Goal: Book appointment/travel/reservation

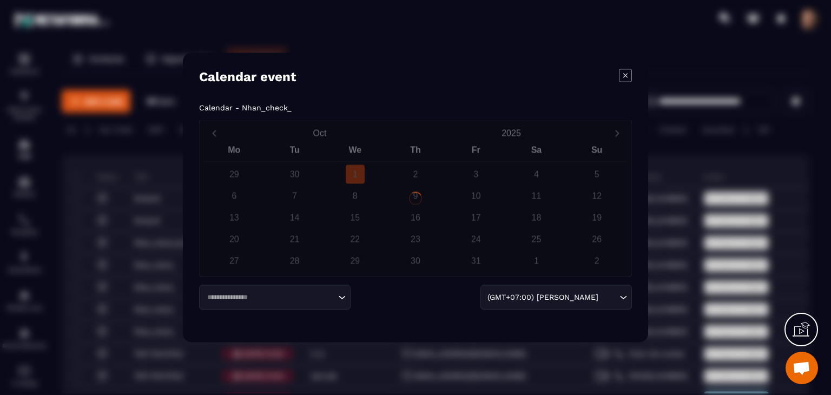
scroll to position [266, 0]
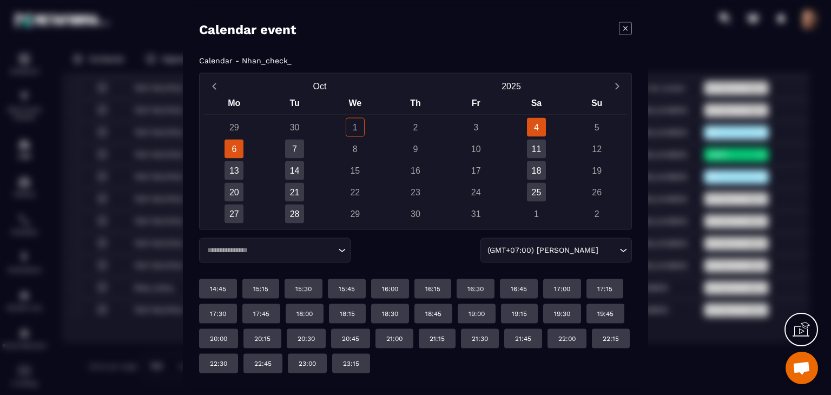
click at [229, 149] on div "6" at bounding box center [234, 149] width 19 height 19
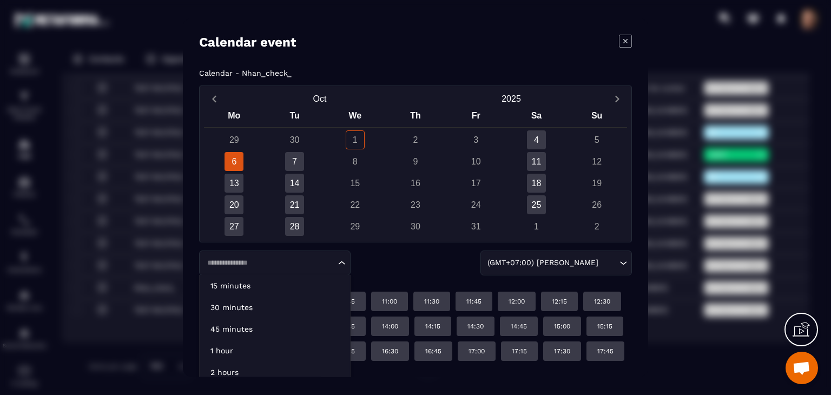
click at [251, 266] on input "Search for option" at bounding box center [269, 262] width 132 height 11
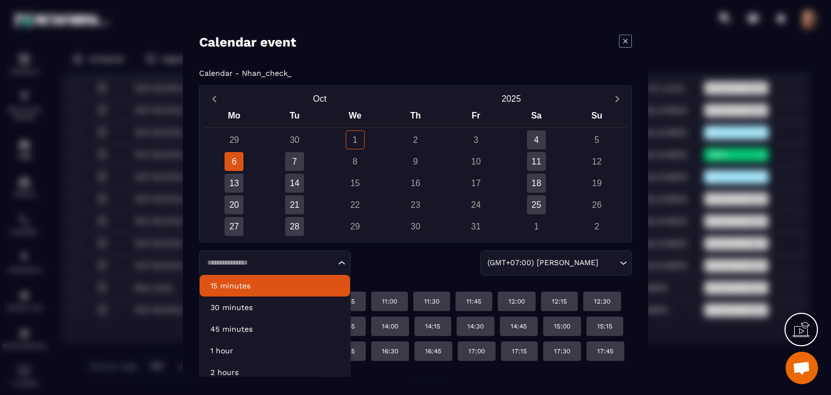
click at [238, 288] on p "15 minutes" at bounding box center [275, 285] width 129 height 11
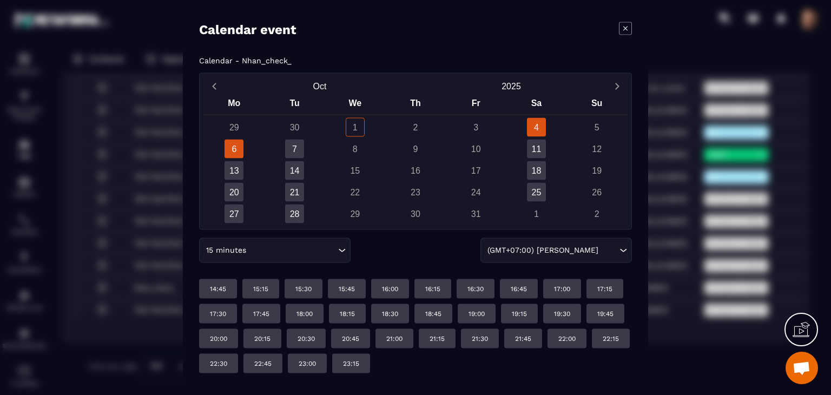
click at [225, 148] on div "6" at bounding box center [234, 149] width 19 height 19
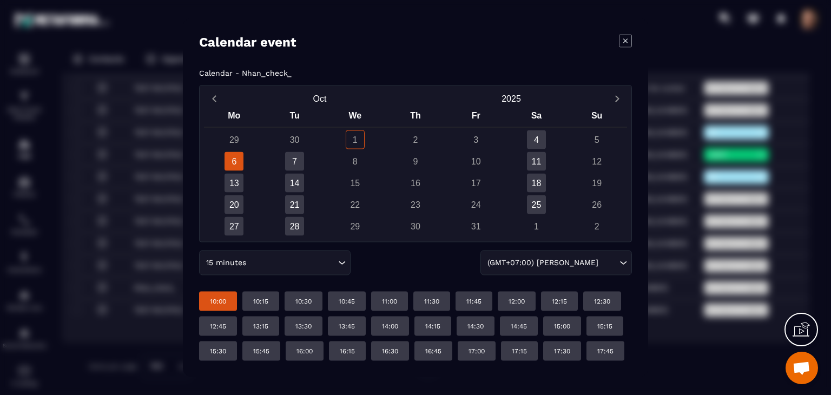
click at [223, 306] on div "10:00" at bounding box center [218, 301] width 38 height 19
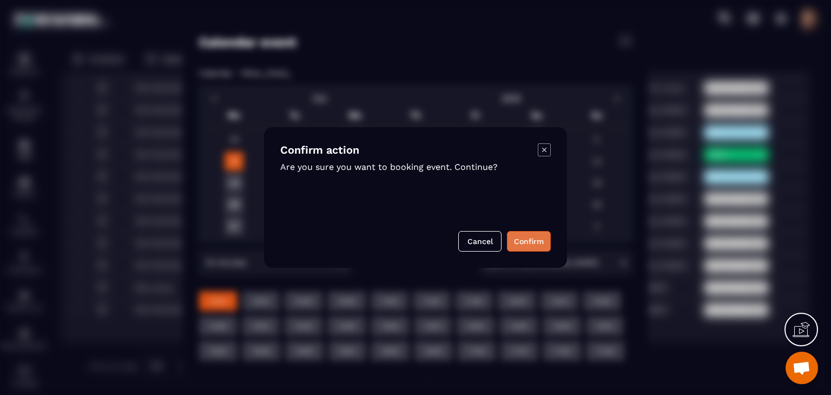
click at [539, 233] on button "Confirm" at bounding box center [529, 241] width 44 height 21
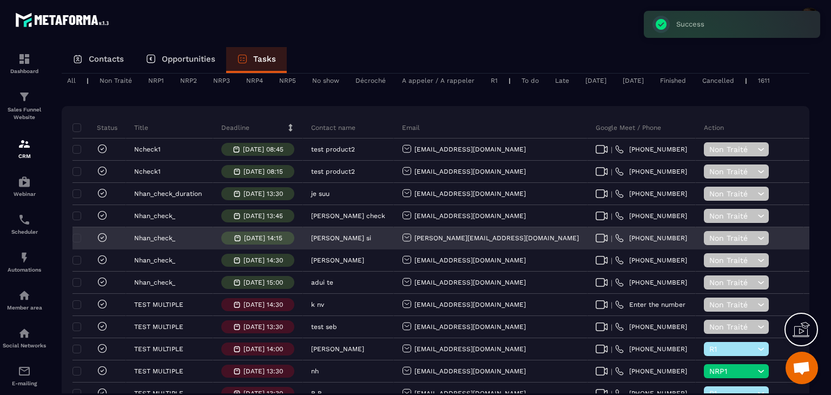
scroll to position [0, 0]
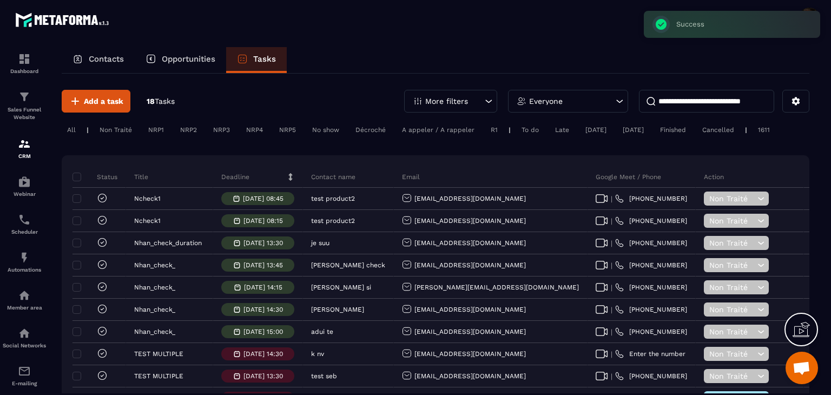
click at [123, 63] on p "Contacts" at bounding box center [106, 59] width 35 height 10
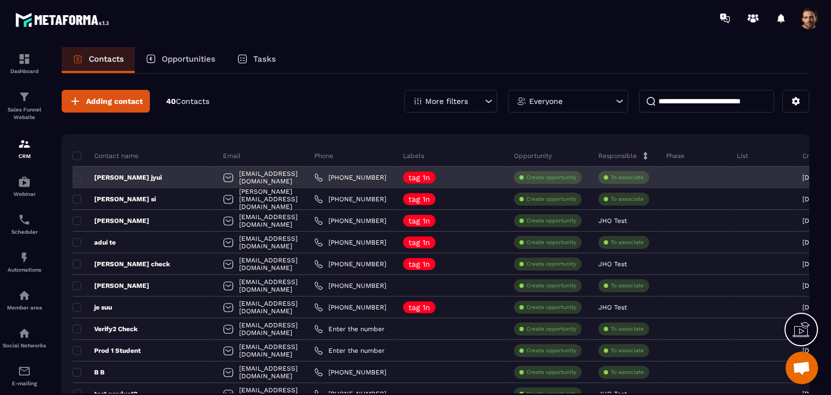
click at [111, 178] on p "[PERSON_NAME] jyui" at bounding box center [117, 177] width 89 height 9
